Goal: Find specific page/section: Find specific page/section

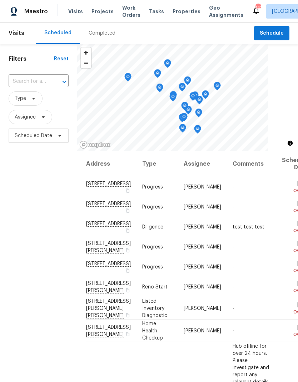
click at [71, 6] on div "Visits Projects Work Orders Tasks Properties Geo Assignments" at bounding box center [159, 11] width 183 height 14
click at [72, 9] on span "Visits" at bounding box center [75, 11] width 15 height 7
click at [101, 33] on div "Completed" at bounding box center [101, 33] width 27 height 7
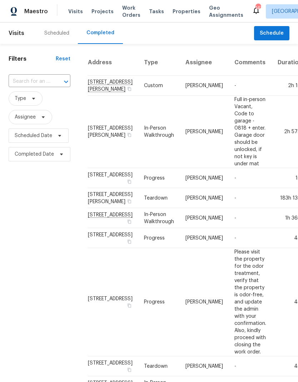
click at [28, 81] on input "text" at bounding box center [30, 81] width 42 height 11
type input "2416 p"
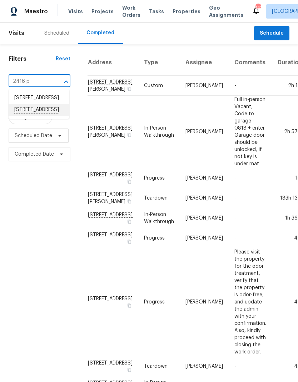
click at [44, 116] on li "2416 Peachwood Cir NE Apt 9, Atlanta, GA 30345" at bounding box center [39, 110] width 61 height 12
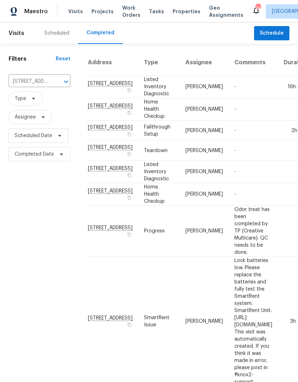
click at [138, 93] on td "Listed Inventory Diagnostic" at bounding box center [158, 87] width 41 height 22
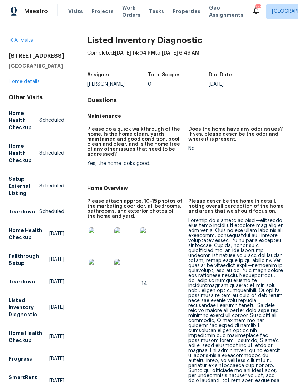
click at [99, 272] on img at bounding box center [99, 270] width 23 height 23
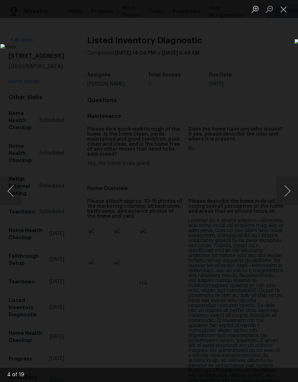
click at [282, 193] on button "Next image" at bounding box center [286, 191] width 21 height 29
click at [288, 193] on button "Next image" at bounding box center [286, 191] width 21 height 29
click at [289, 191] on button "Next image" at bounding box center [286, 191] width 21 height 29
click at [287, 192] on button "Next image" at bounding box center [286, 191] width 21 height 29
click at [285, 198] on button "Next image" at bounding box center [286, 191] width 21 height 29
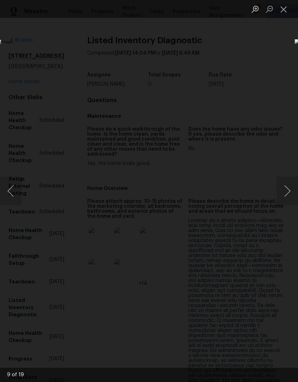
click at [287, 195] on button "Next image" at bounding box center [286, 191] width 21 height 29
click at [287, 194] on button "Next image" at bounding box center [286, 191] width 21 height 29
click at [285, 196] on button "Next image" at bounding box center [286, 191] width 21 height 29
click at [286, 196] on button "Next image" at bounding box center [286, 191] width 21 height 29
click at [192, 109] on img "Lightbox" at bounding box center [114, 191] width 229 height 294
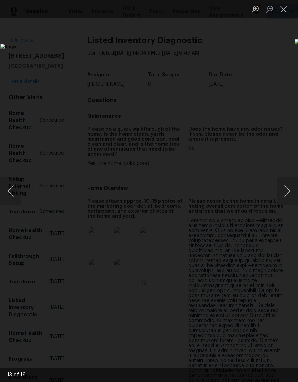
click at [287, 188] on button "Next image" at bounding box center [286, 191] width 21 height 29
click at [288, 187] on button "Next image" at bounding box center [286, 191] width 21 height 29
click at [285, 191] on button "Next image" at bounding box center [286, 191] width 21 height 29
click at [289, 194] on button "Next image" at bounding box center [286, 191] width 21 height 29
click at [287, 193] on button "Next image" at bounding box center [286, 191] width 21 height 29
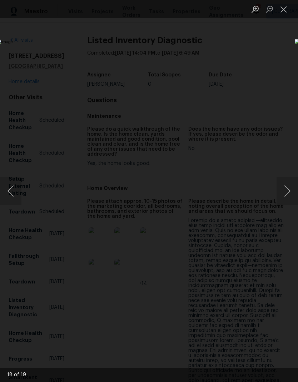
click at [288, 194] on button "Next image" at bounding box center [286, 191] width 21 height 29
click at [287, 198] on button "Next image" at bounding box center [286, 191] width 21 height 29
click at [287, 197] on button "Next image" at bounding box center [286, 191] width 21 height 29
click at [288, 194] on button "Next image" at bounding box center [286, 191] width 21 height 29
click at [287, 196] on button "Next image" at bounding box center [286, 191] width 21 height 29
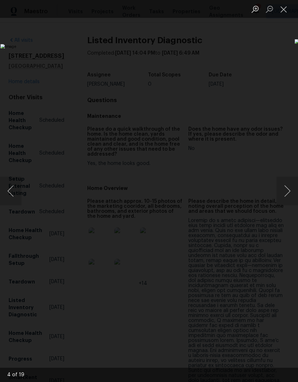
click at [287, 192] on button "Next image" at bounding box center [286, 191] width 21 height 29
click at [282, 10] on button "Close lightbox" at bounding box center [283, 9] width 14 height 12
